Goal: Task Accomplishment & Management: Manage account settings

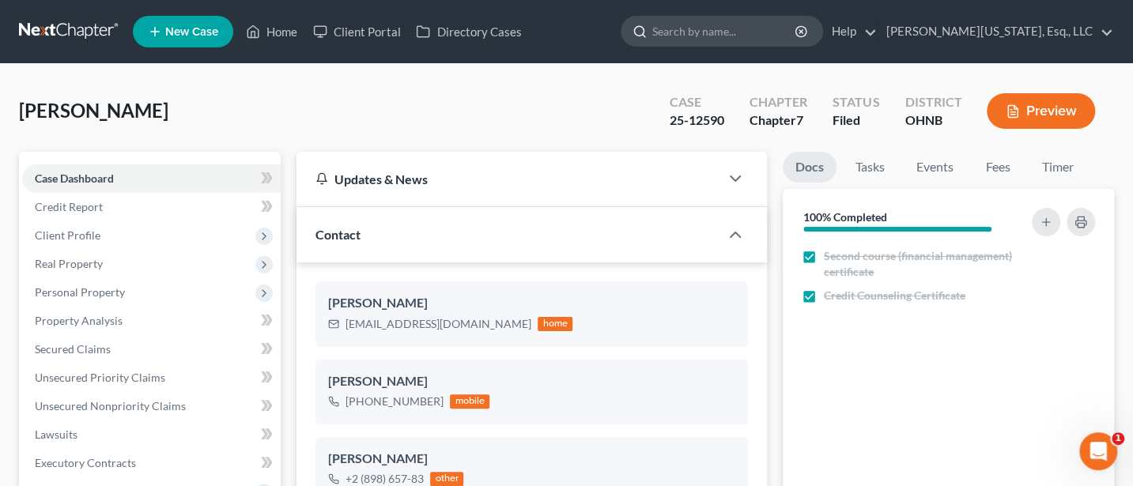
scroll to position [187, 0]
click at [1062, 28] on link "[PERSON_NAME][US_STATE], Esq., LLC" at bounding box center [995, 31] width 235 height 28
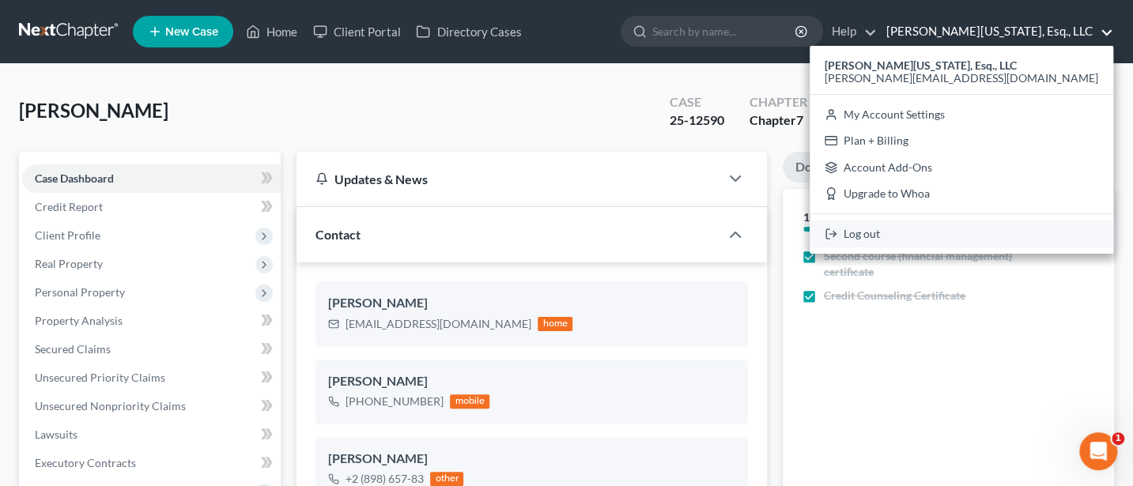
click at [990, 229] on link "Log out" at bounding box center [962, 234] width 304 height 27
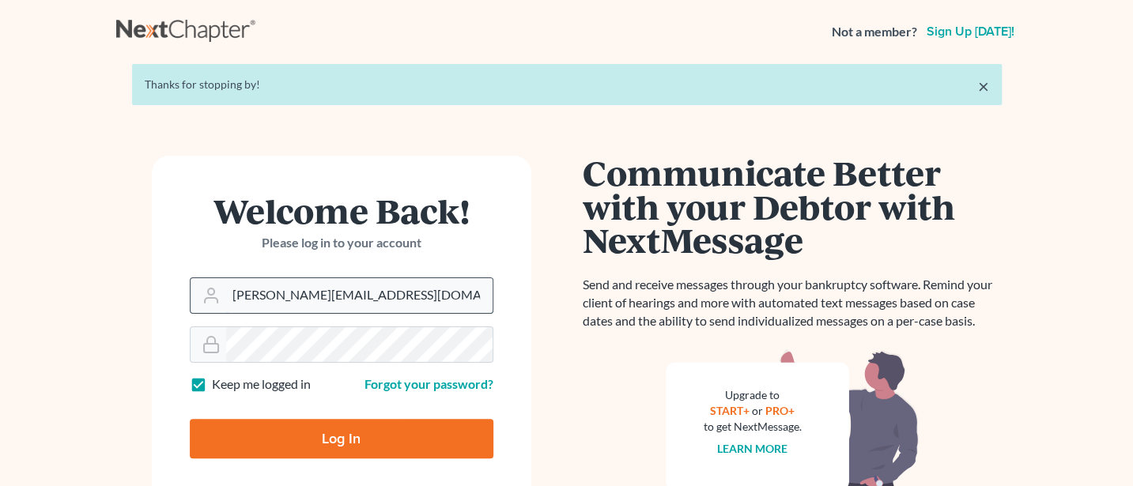
click at [397, 296] on input "Jann@jwashingtonlaw.com" at bounding box center [359, 295] width 266 height 35
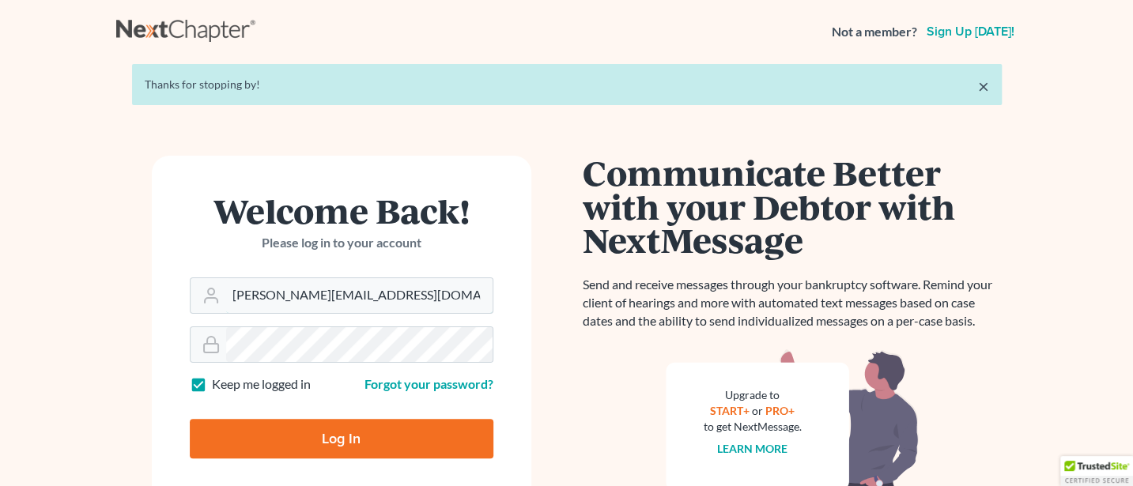
type input "Jann@cozmyklaw.com"
click at [324, 436] on input "Log In" at bounding box center [342, 439] width 304 height 40
type input "Thinking..."
